Goal: Contribute content

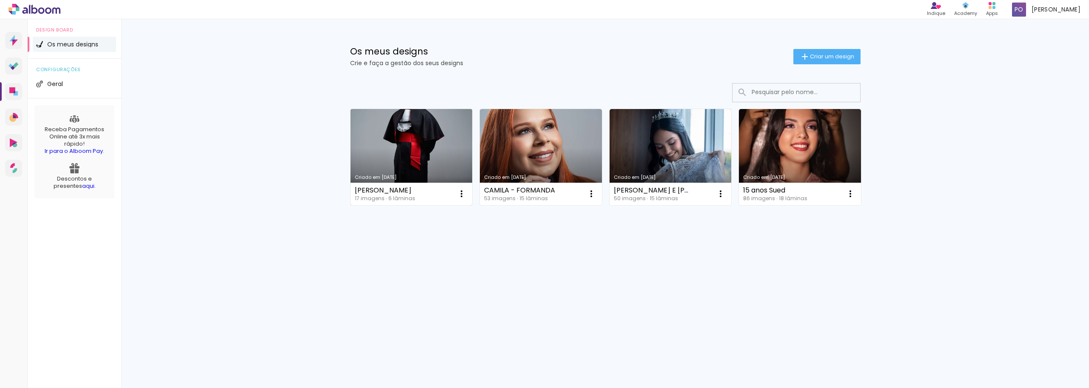
click at [385, 147] on link "Criado em [DATE]" at bounding box center [412, 157] width 122 height 96
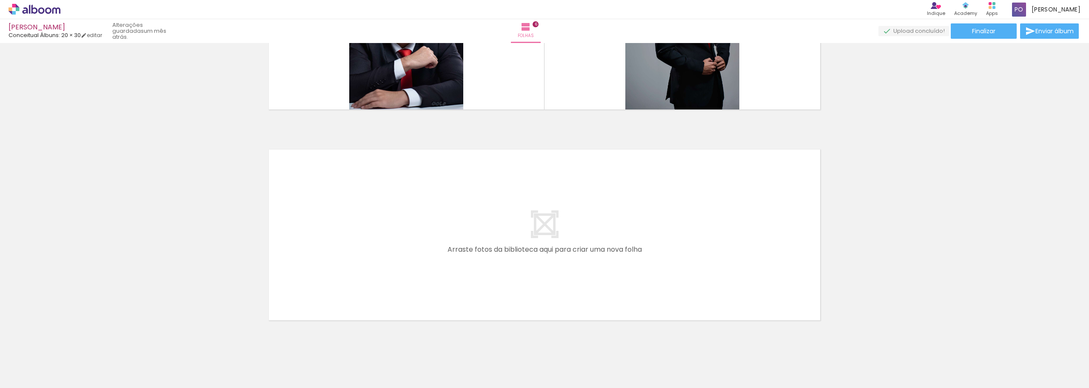
scroll to position [1216, 0]
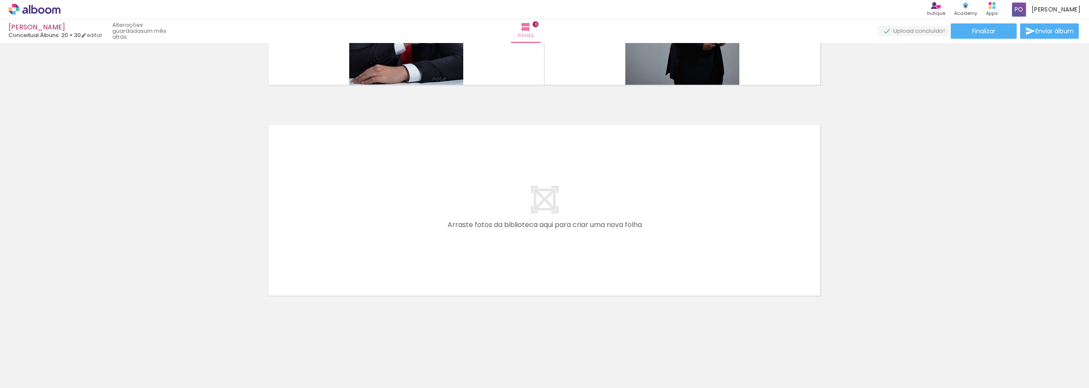
click at [8, 374] on paper-button "Adicionar Fotos" at bounding box center [26, 376] width 41 height 14
click at [0, 0] on input "file" at bounding box center [0, 0] width 0 height 0
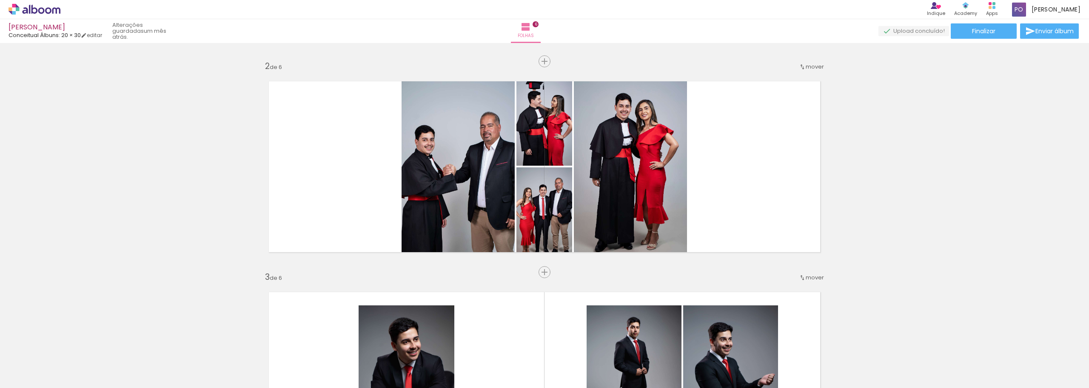
scroll to position [213, 0]
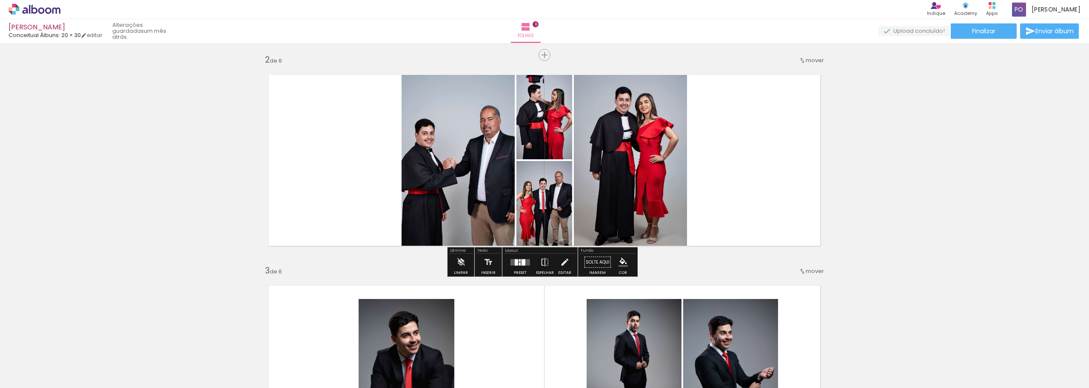
click at [519, 263] on div at bounding box center [520, 263] width 2 height 3
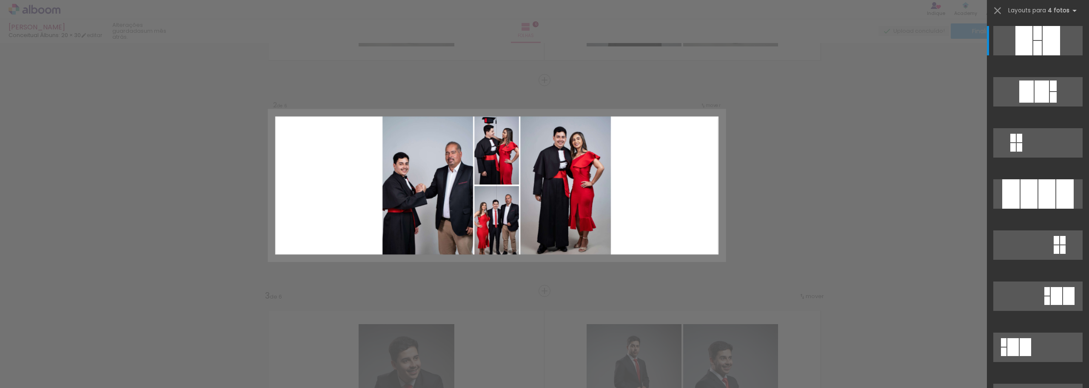
scroll to position [184, 0]
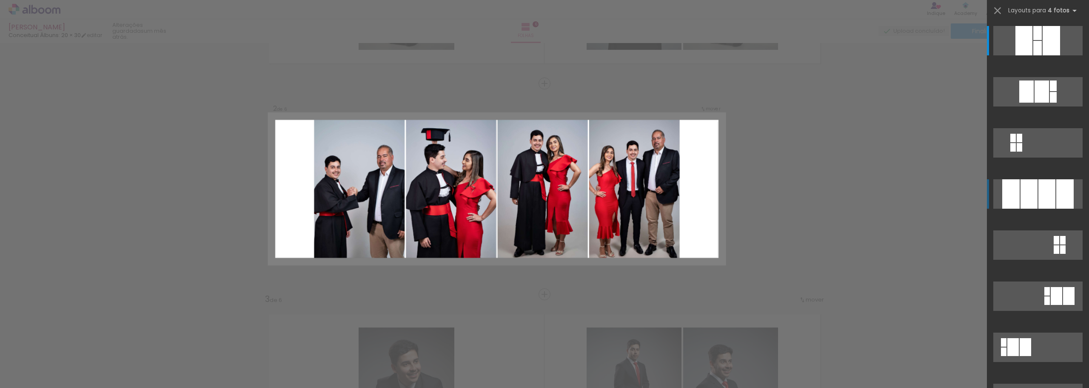
click at [1046, 189] on div at bounding box center [1047, 193] width 17 height 29
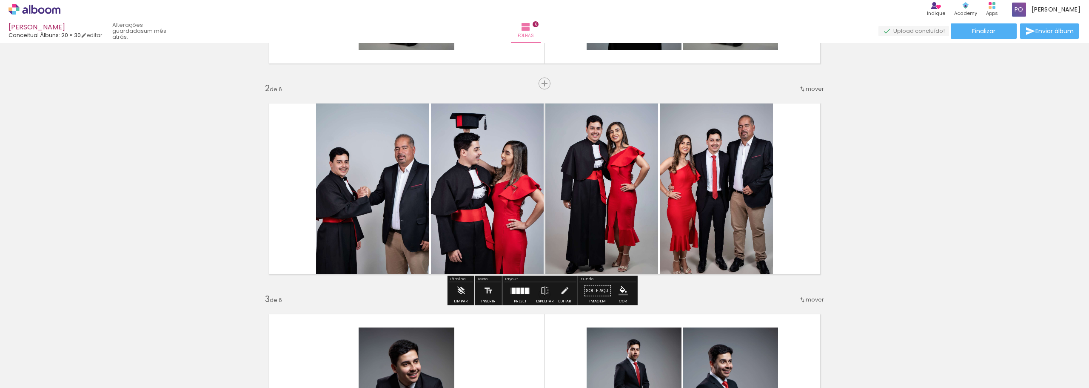
drag, startPoint x: 516, startPoint y: 291, endPoint x: 520, endPoint y: 289, distance: 4.6
click at [517, 291] on div at bounding box center [518, 290] width 3 height 6
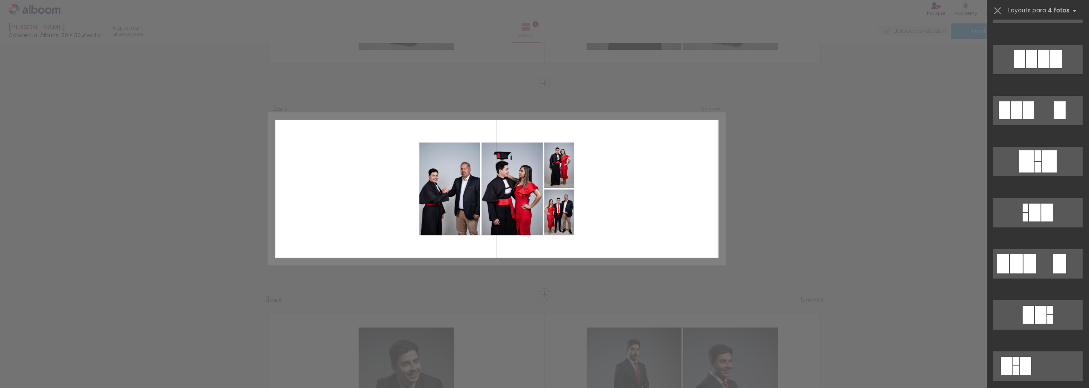
scroll to position [1259, 0]
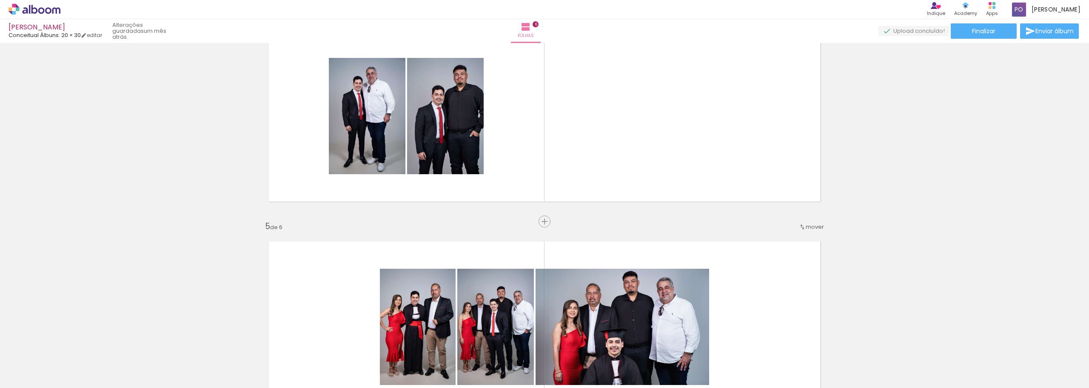
scroll to position [578, 0]
